Goal: Check status: Check status

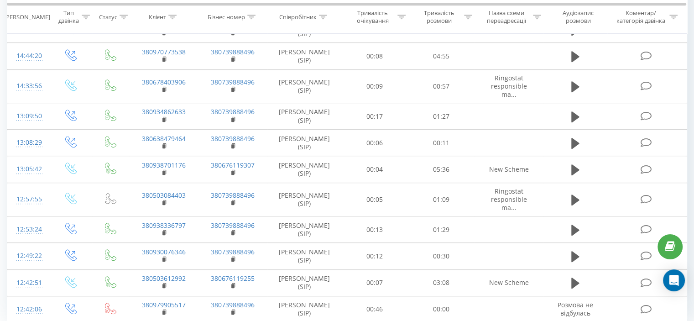
scroll to position [546, 0]
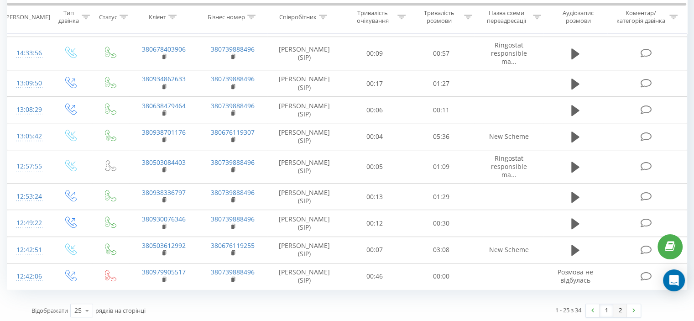
click at [617, 304] on link "2" at bounding box center [620, 310] width 14 height 13
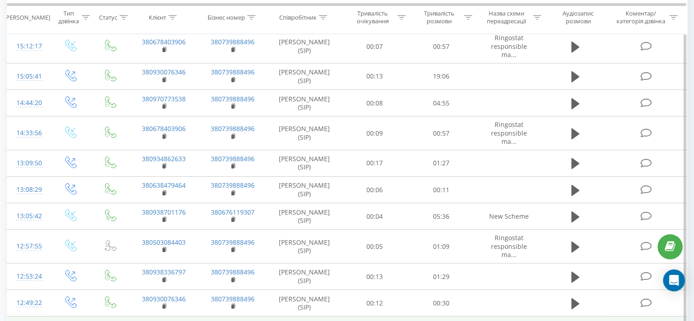
scroll to position [152, 0]
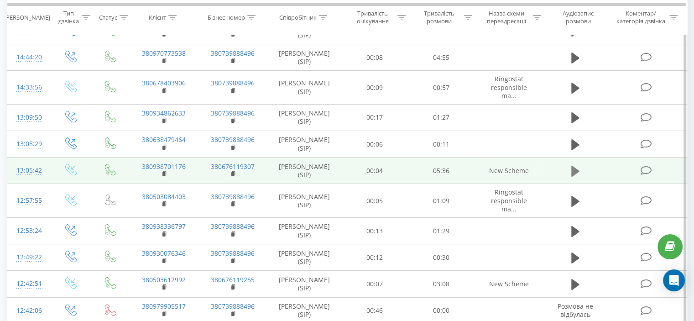
click at [579, 169] on icon at bounding box center [575, 171] width 8 height 11
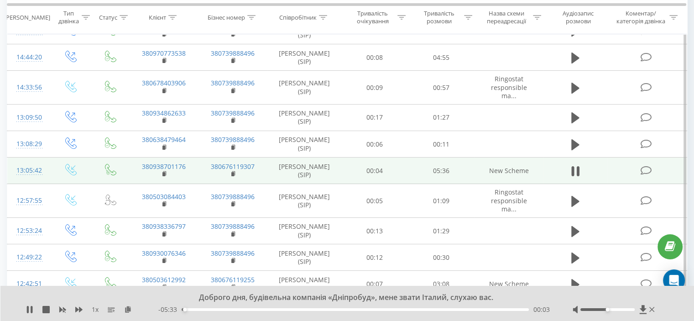
click at [196, 310] on div "00:03" at bounding box center [355, 309] width 347 height 3
click at [576, 173] on icon at bounding box center [575, 171] width 8 height 13
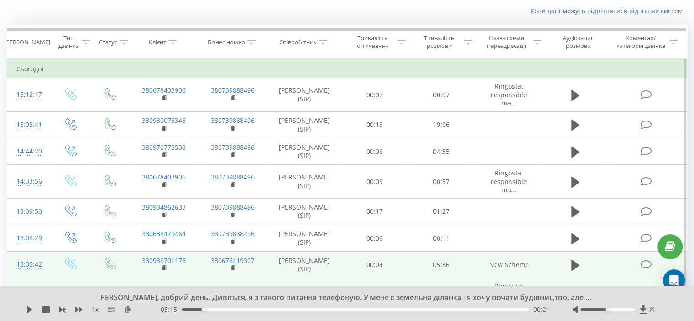
scroll to position [16, 0]
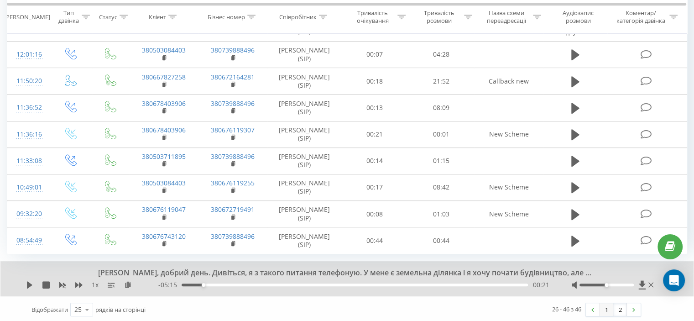
click at [608, 309] on link "1" at bounding box center [607, 309] width 14 height 13
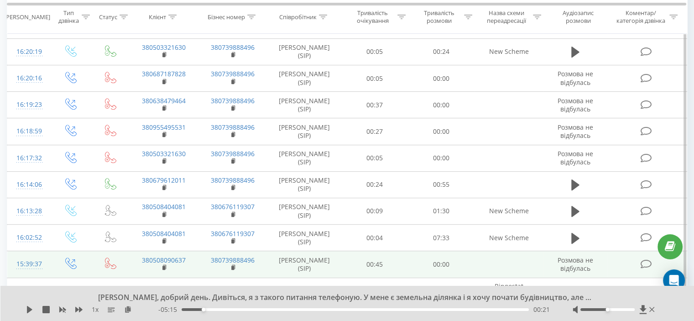
scroll to position [385, 0]
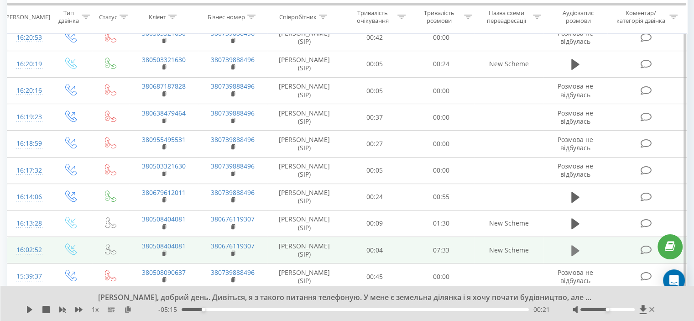
click at [573, 246] on icon at bounding box center [575, 250] width 8 height 11
click at [190, 310] on div "00:11" at bounding box center [355, 309] width 347 height 3
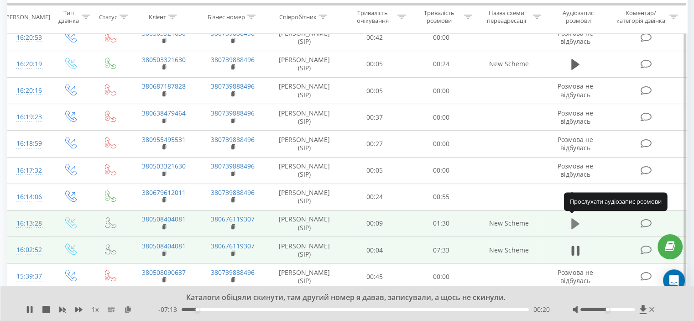
click at [579, 223] on icon at bounding box center [575, 223] width 8 height 13
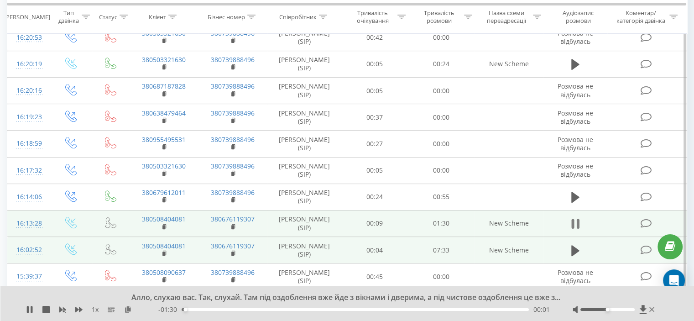
click at [577, 221] on icon at bounding box center [577, 224] width 3 height 10
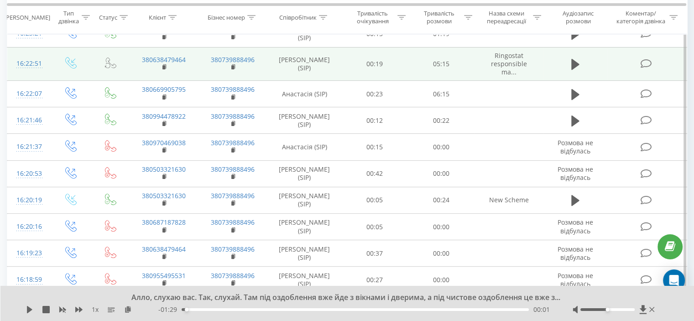
scroll to position [248, 0]
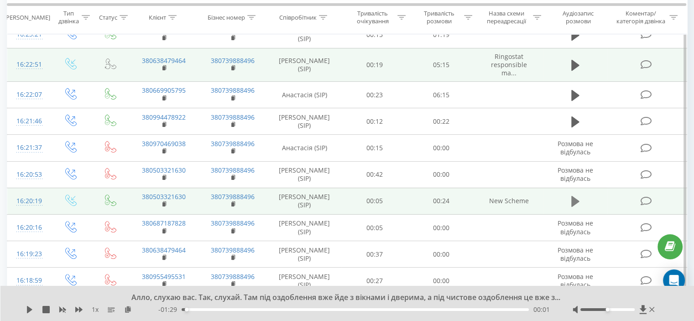
click at [577, 202] on icon at bounding box center [575, 201] width 8 height 13
click at [571, 195] on icon at bounding box center [575, 201] width 8 height 13
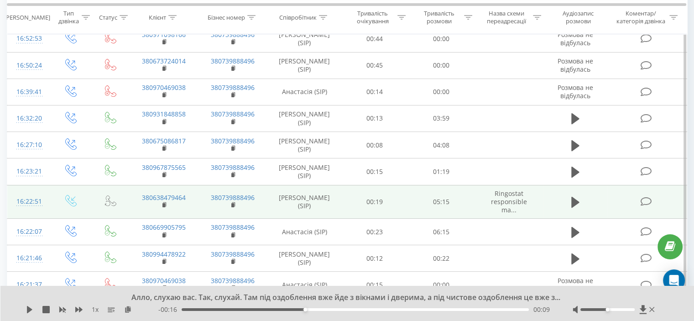
scroll to position [0, 0]
